Goal: Task Accomplishment & Management: Complete application form

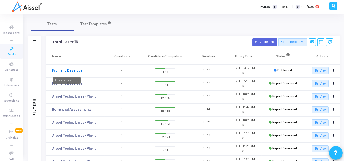
click at [58, 72] on link "Frontend Developer" at bounding box center [68, 70] width 32 height 5
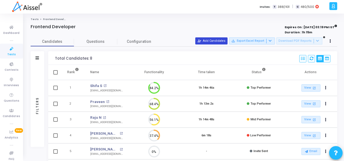
click at [215, 40] on button "person_add_alt Add Candidates" at bounding box center [211, 40] width 32 height 7
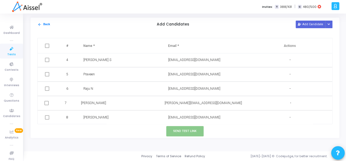
scroll to position [44, 0]
click at [316, 23] on button "Add Candidate" at bounding box center [311, 24] width 30 height 7
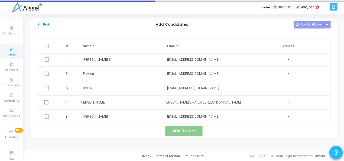
scroll to position [58, 0]
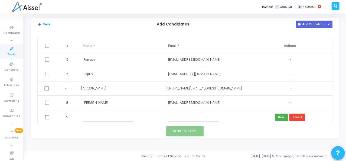
click at [88, 116] on input "text" at bounding box center [109, 117] width 51 height 9
type input "Pooja R"
click at [182, 120] on input "text" at bounding box center [193, 117] width 51 height 9
paste input "[EMAIL_ADDRESS][DOMAIN_NAME]"
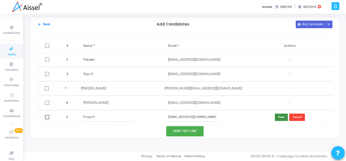
type input "[EMAIL_ADDRESS][DOMAIN_NAME]"
click at [280, 117] on button "Save" at bounding box center [281, 117] width 13 height 7
click at [48, 117] on span at bounding box center [47, 117] width 4 height 4
click at [47, 119] on input "checkbox" at bounding box center [47, 119] width 0 height 0
checkbox input "true"
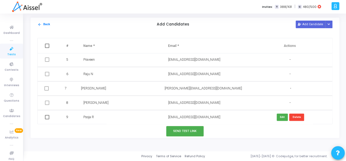
checkbox input "true"
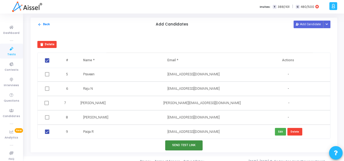
click at [187, 148] on button "Send Test Link" at bounding box center [183, 145] width 37 height 10
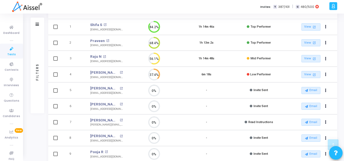
scroll to position [0, 0]
